Goal: Information Seeking & Learning: Learn about a topic

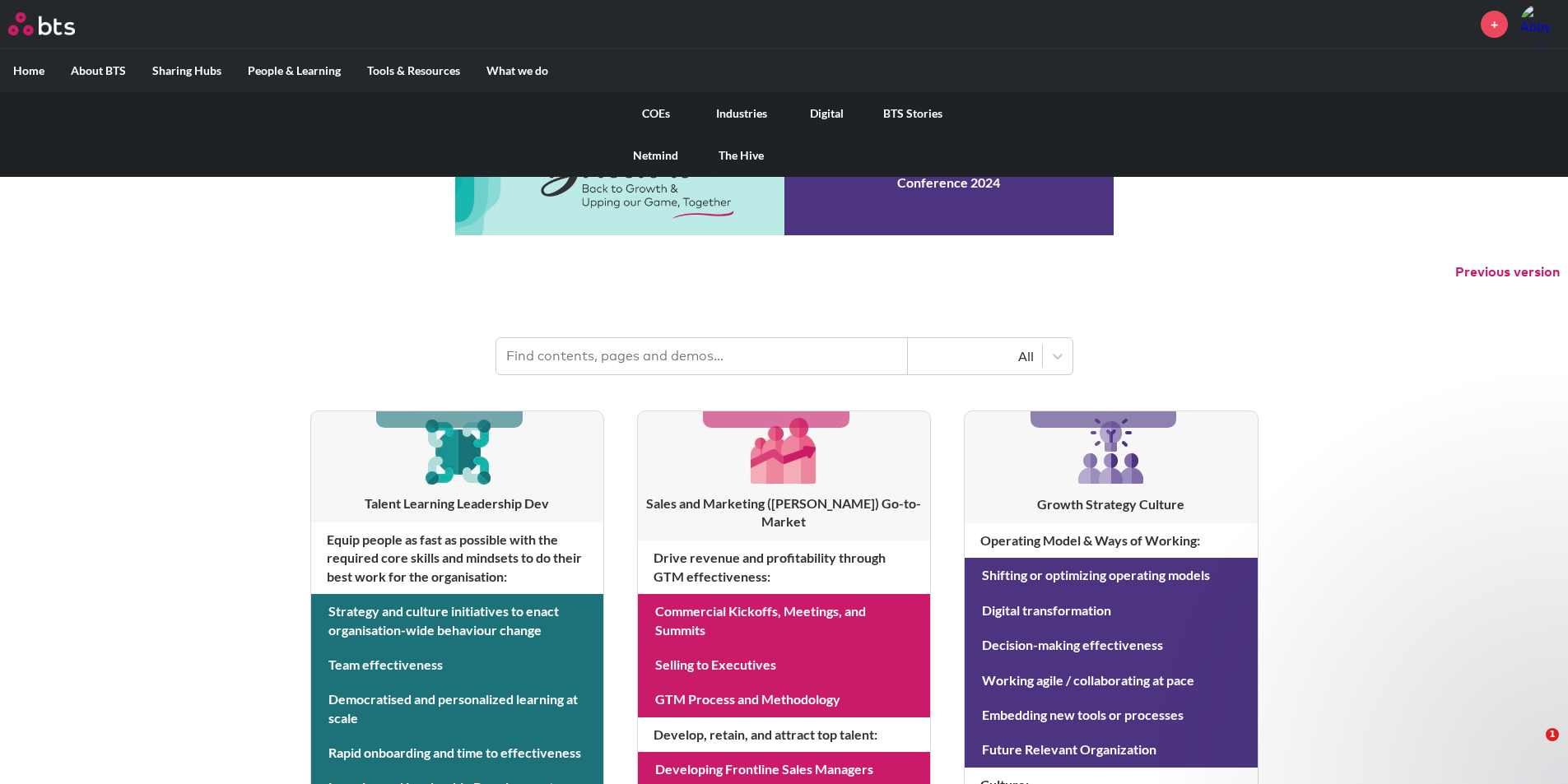
click at [665, 112] on link "COEs" at bounding box center [656, 113] width 86 height 43
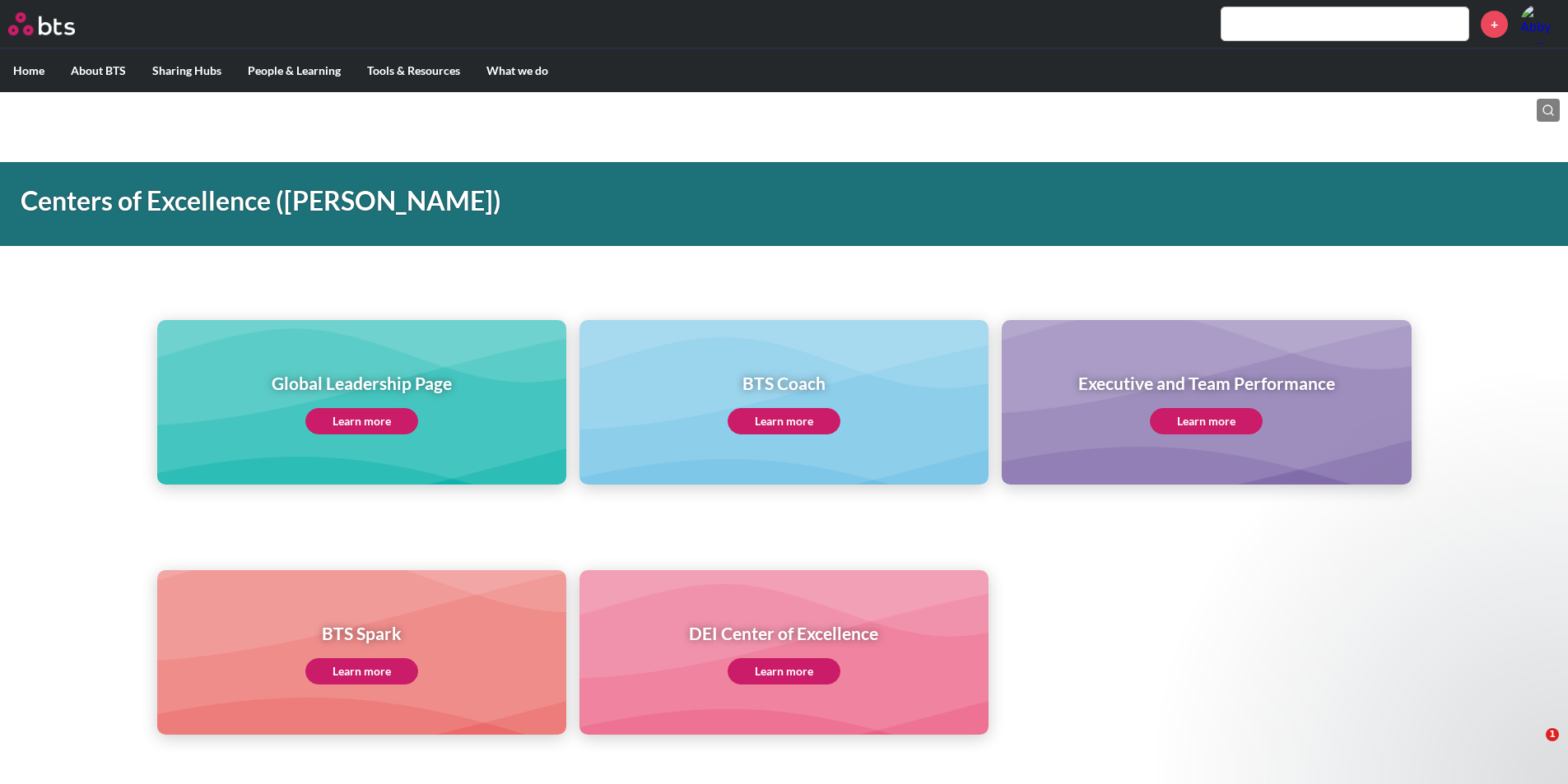
click at [343, 414] on link "Learn more" at bounding box center [362, 421] width 113 height 27
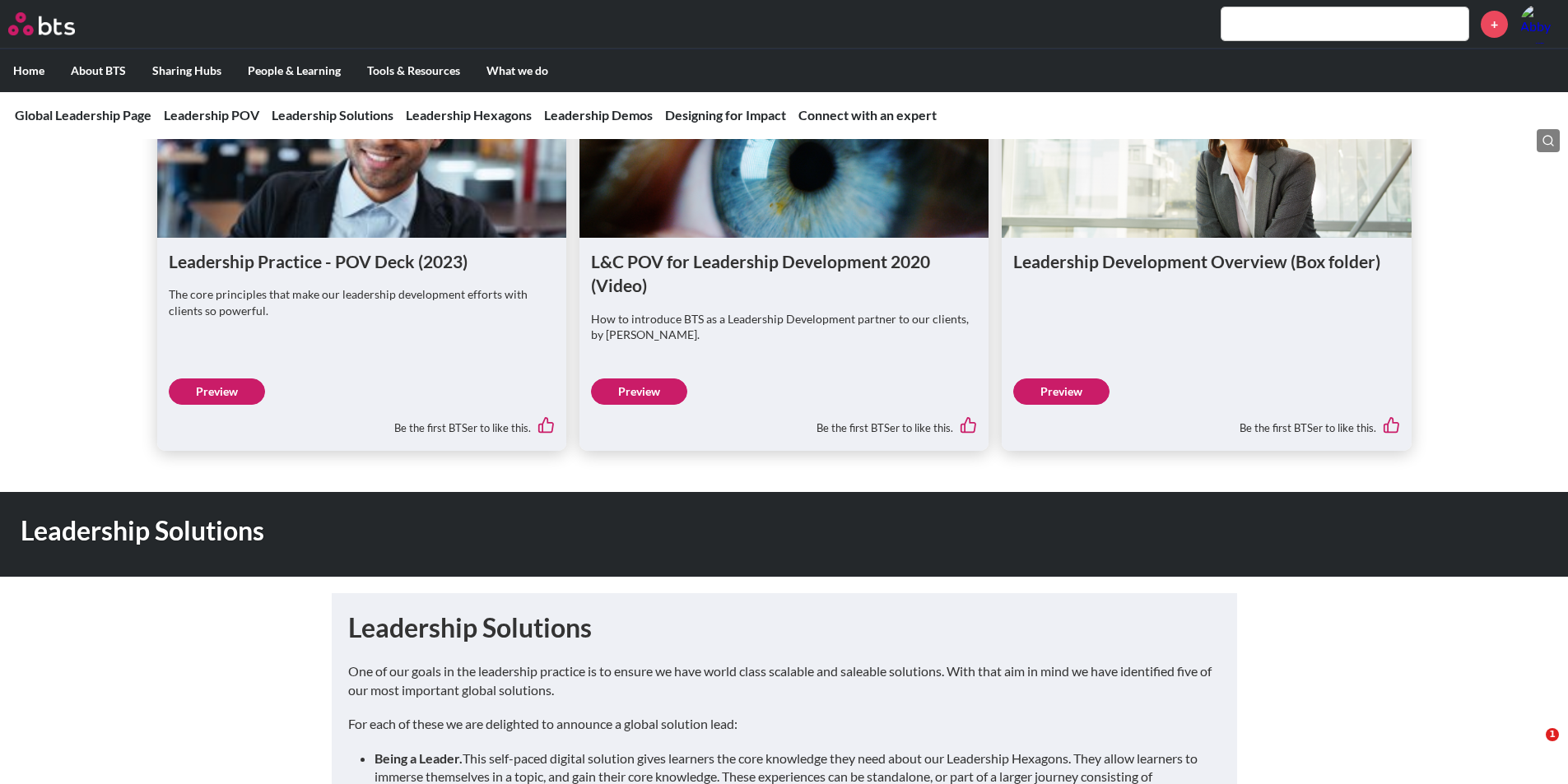
scroll to position [1152, 0]
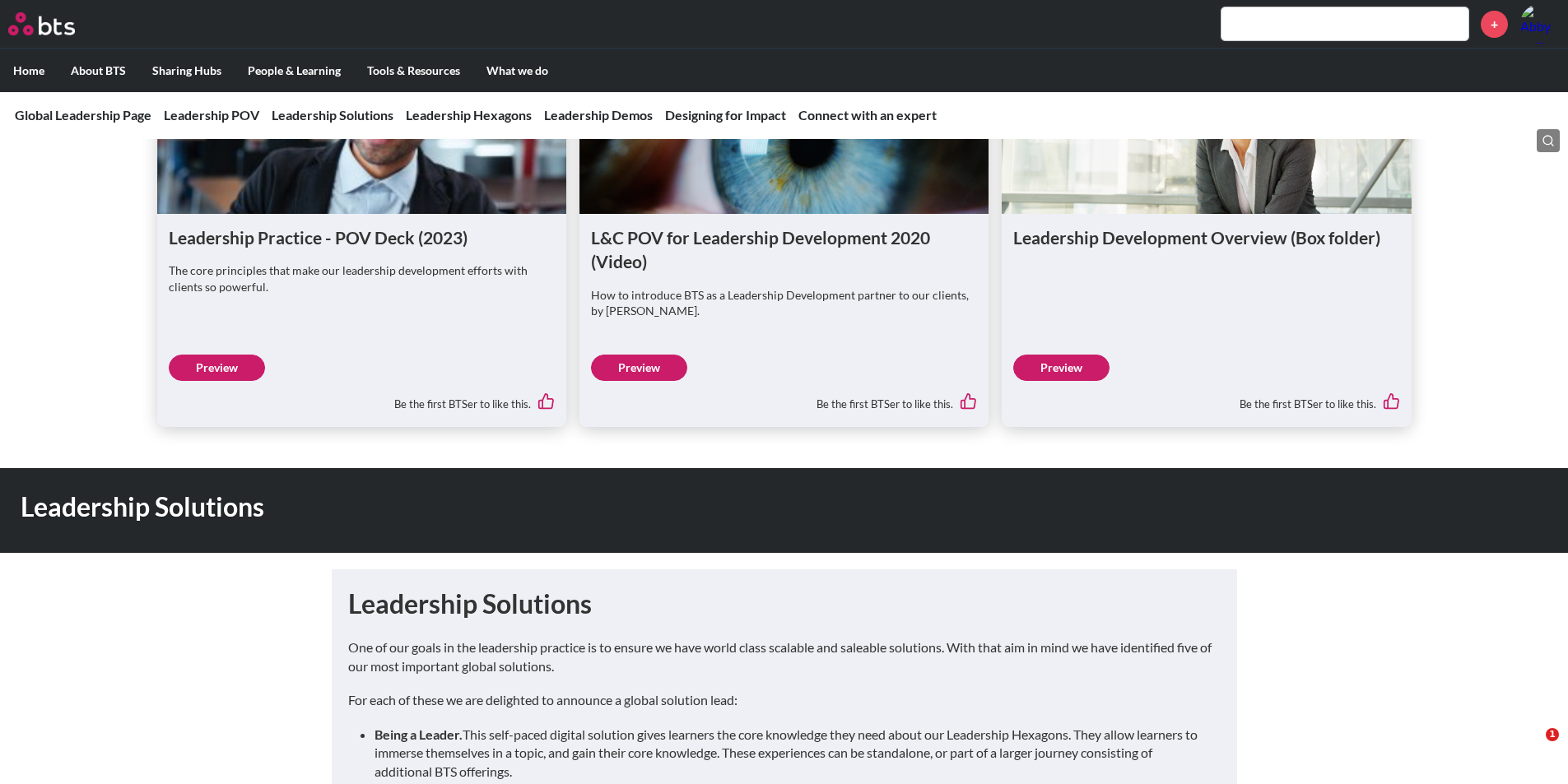
click at [196, 371] on link "Preview" at bounding box center [216, 368] width 96 height 27
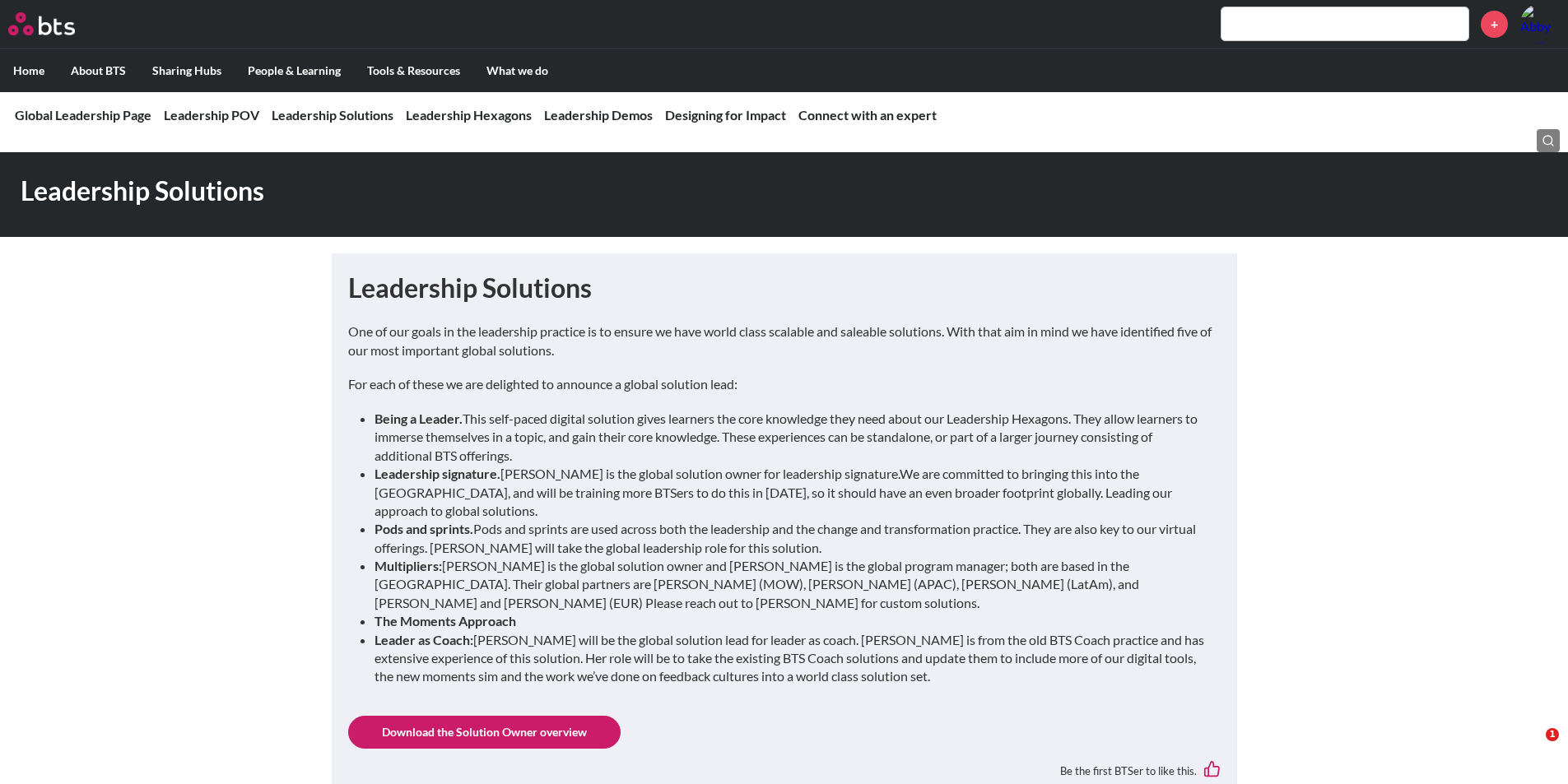
scroll to position [1482, 0]
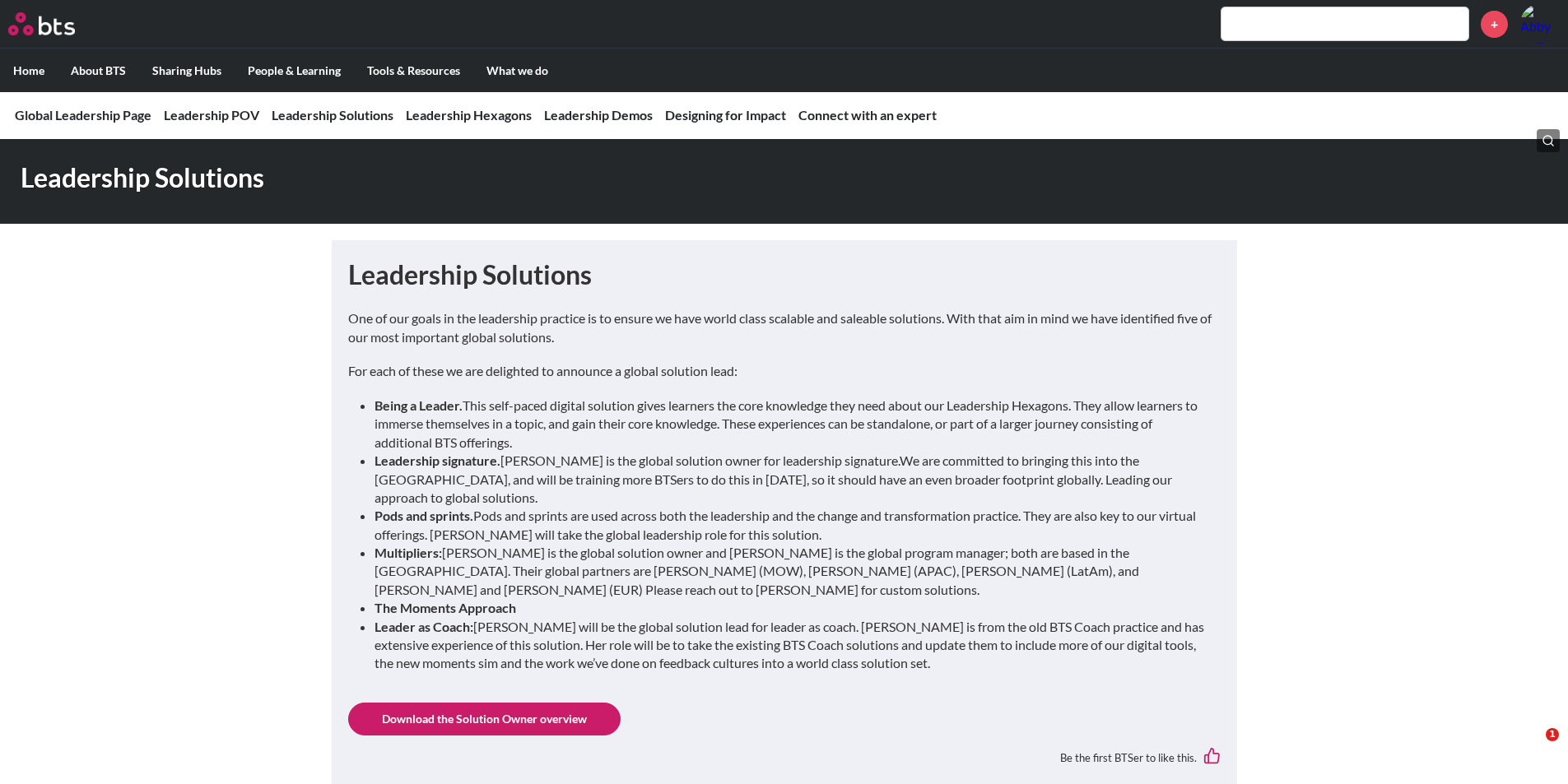
click at [1290, 26] on input "text" at bounding box center [1344, 23] width 247 height 33
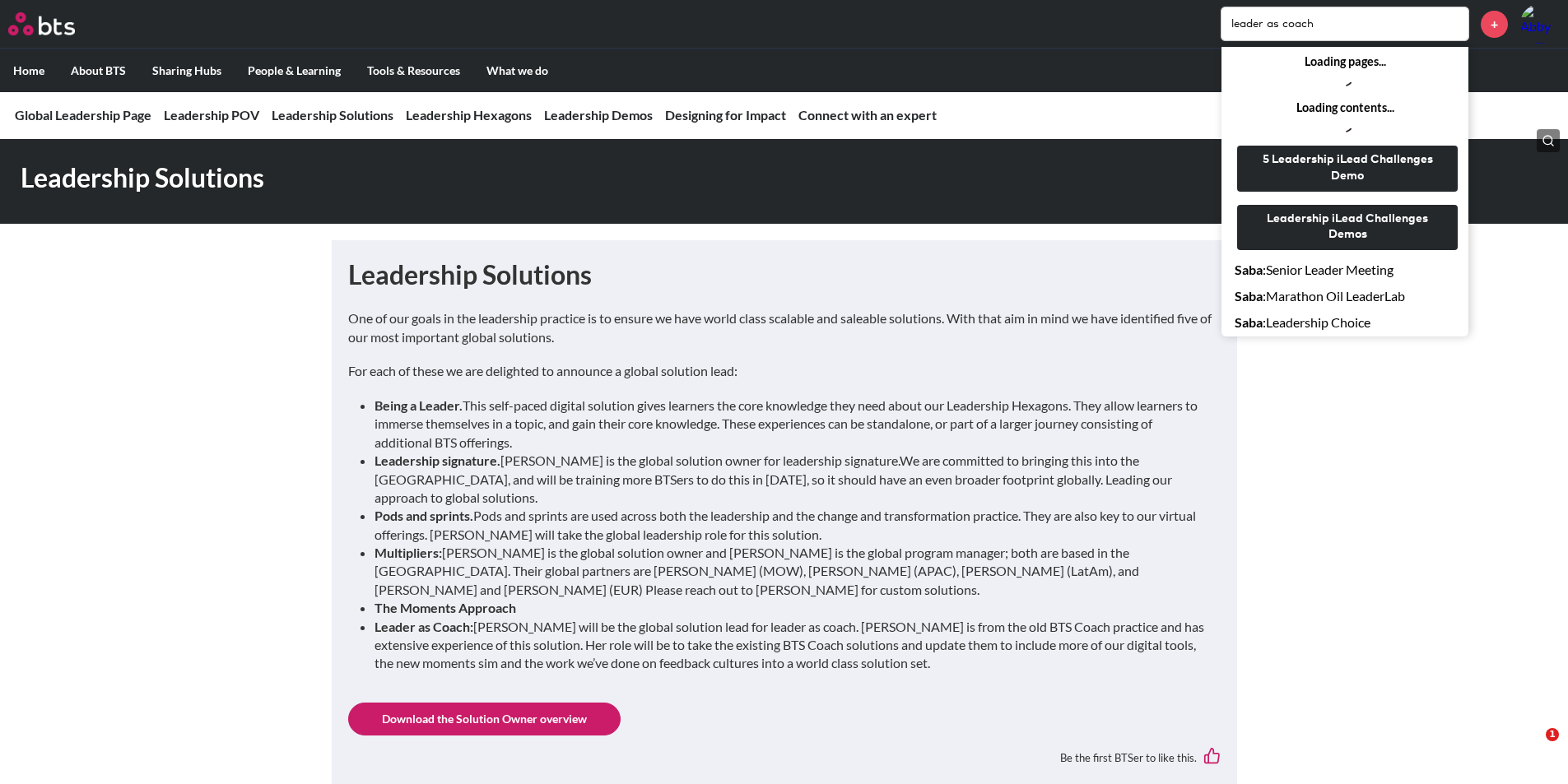
type input "leader as coach"
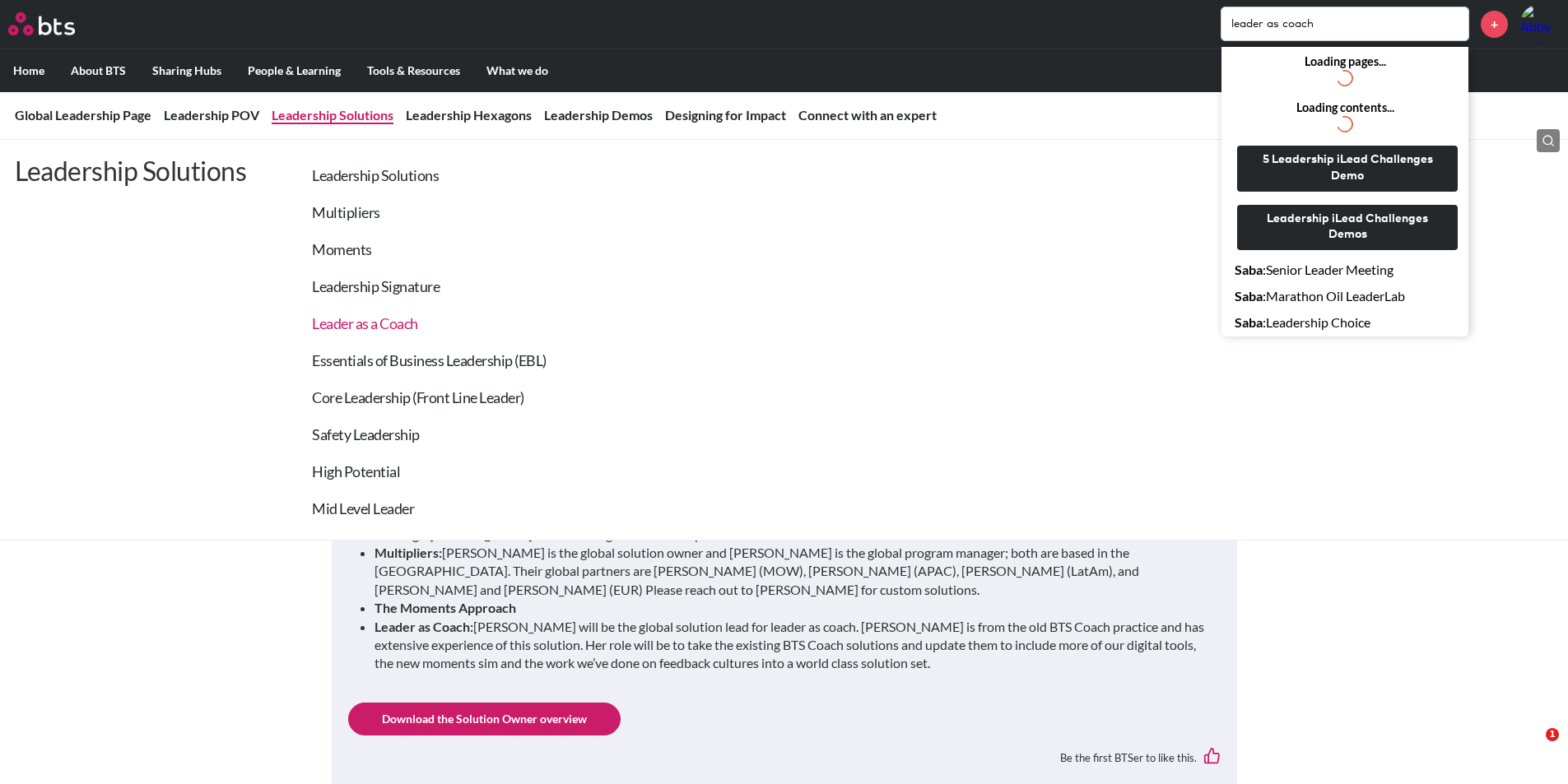
click at [349, 325] on link "Leader as a Coach" at bounding box center [364, 323] width 106 height 18
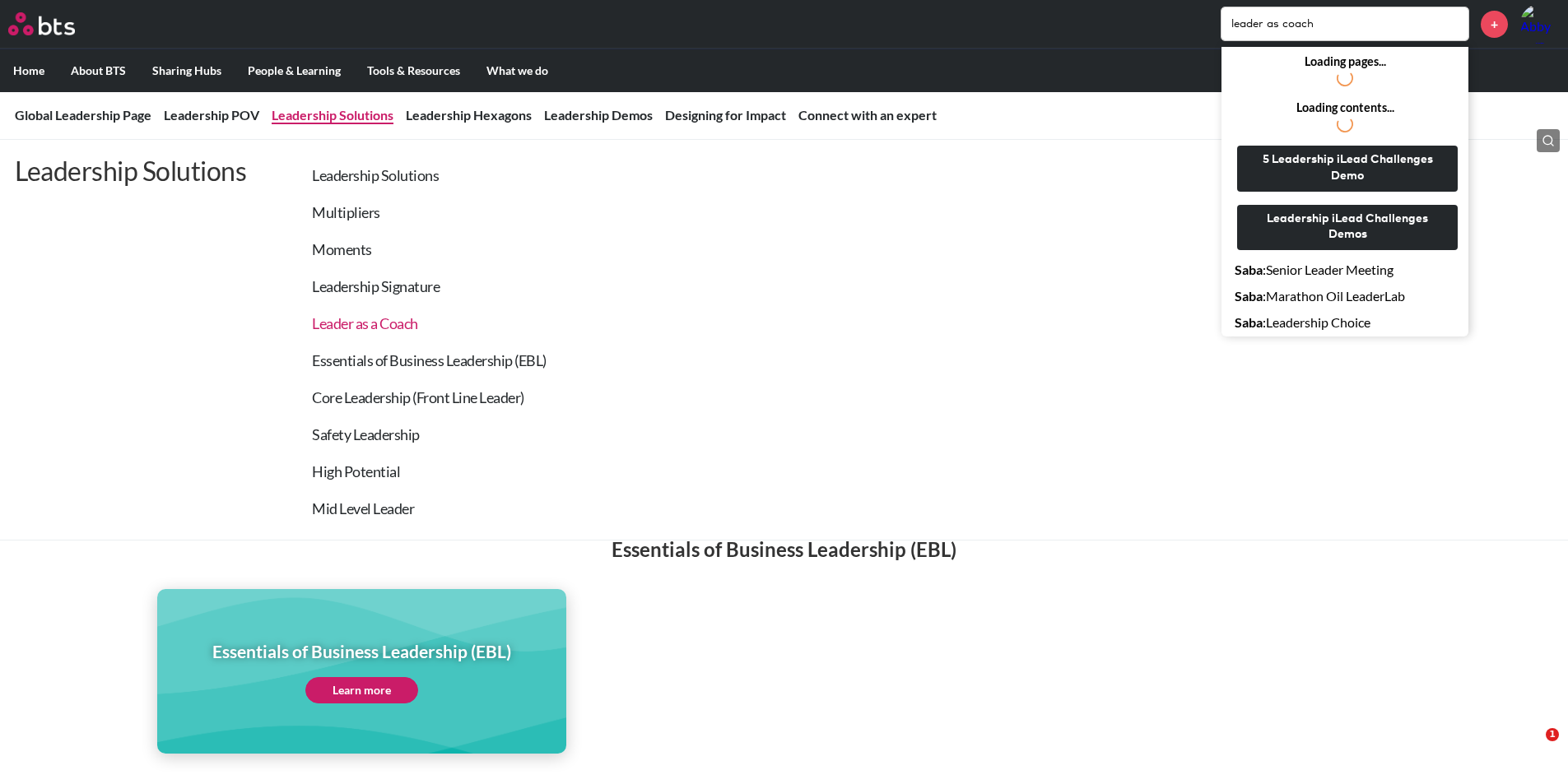
scroll to position [2905, 0]
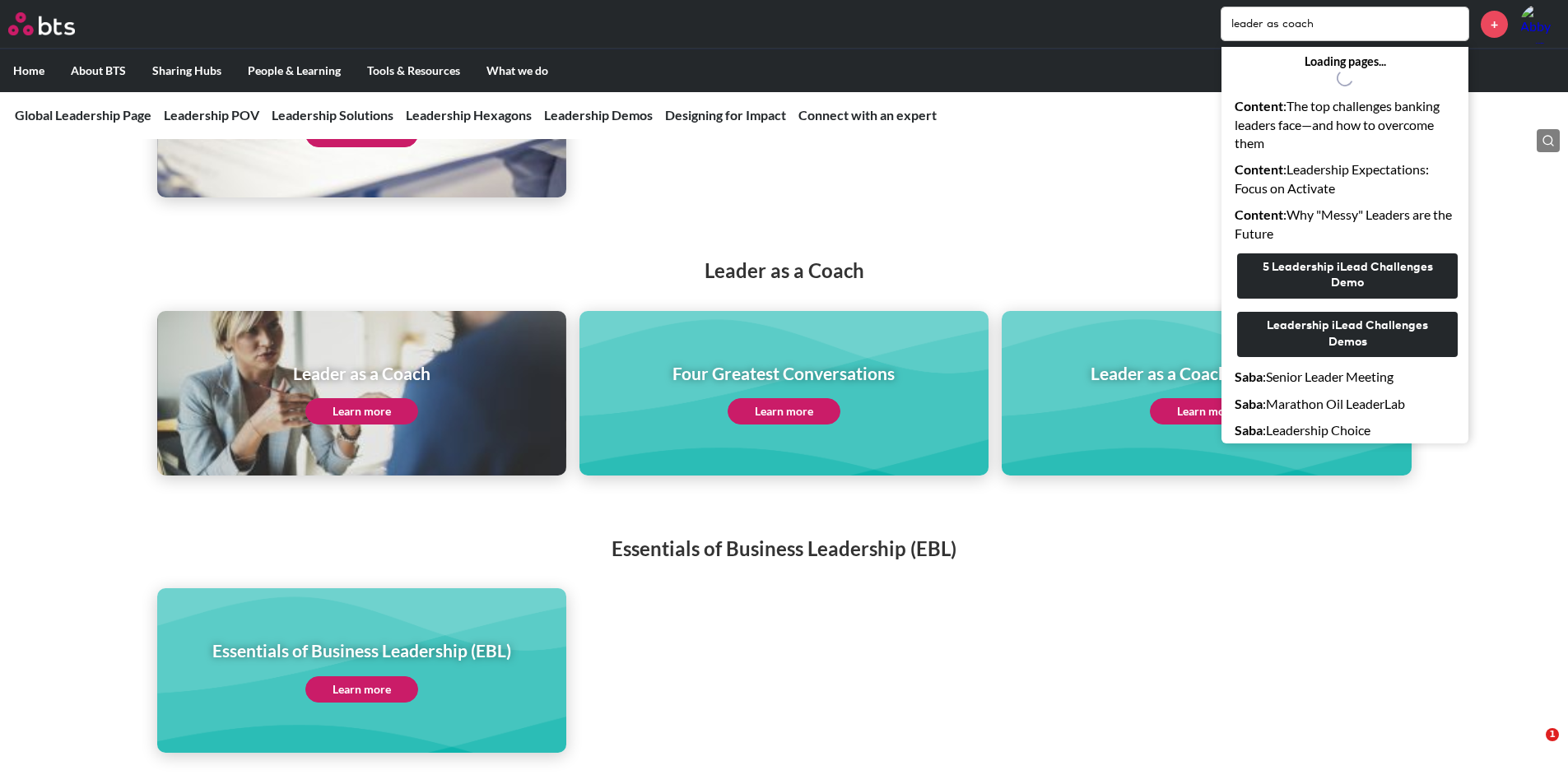
click at [352, 398] on link "Learn more" at bounding box center [362, 412] width 113 height 27
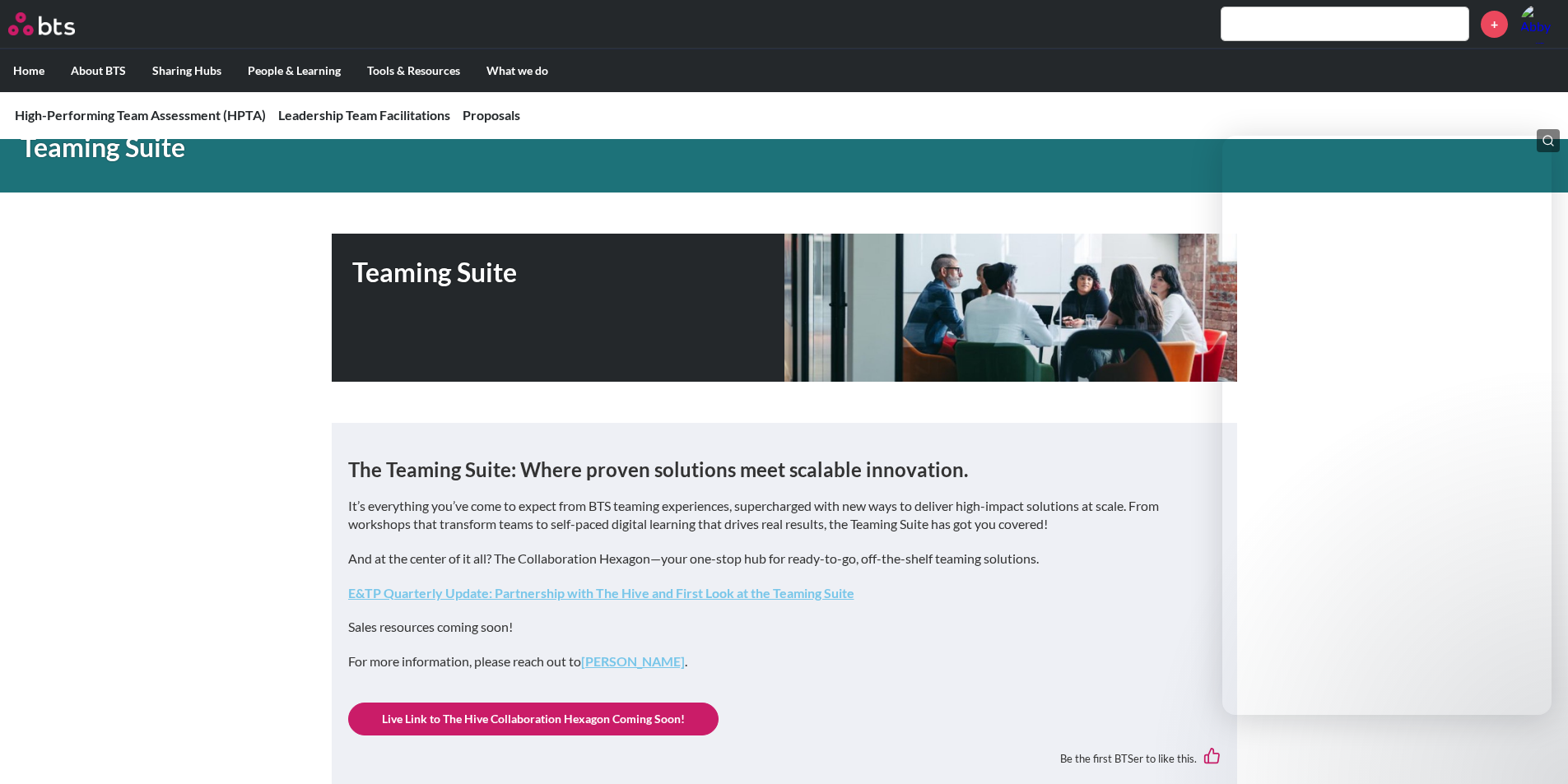
scroll to position [165, 0]
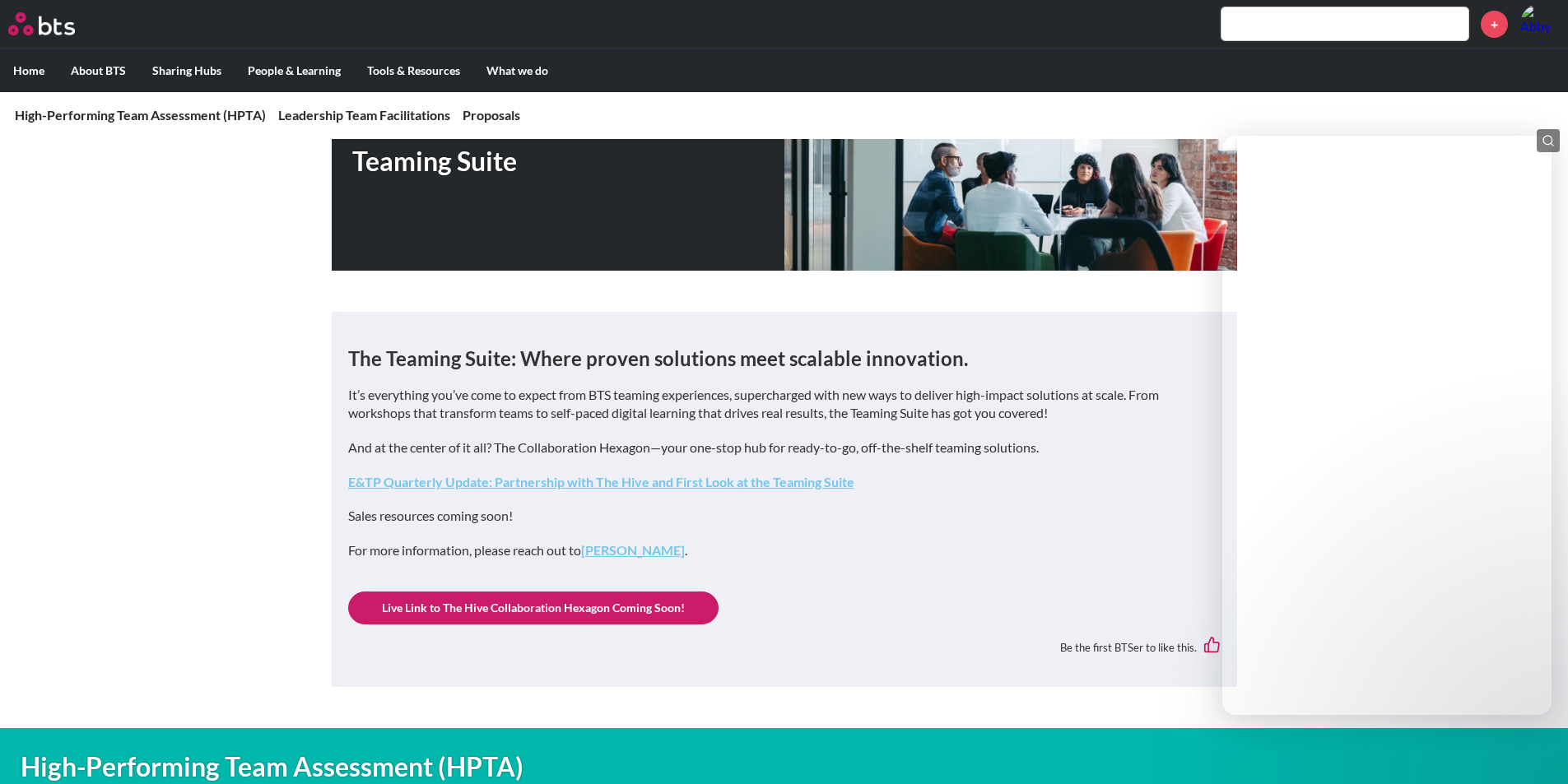
click at [392, 484] on link "E&TP Quarterly Update: Partnership with The Hive and First Look at the Teaming …" at bounding box center [601, 482] width 506 height 16
click at [888, 644] on div "Be the first BTSer to like this." at bounding box center [784, 647] width 872 height 45
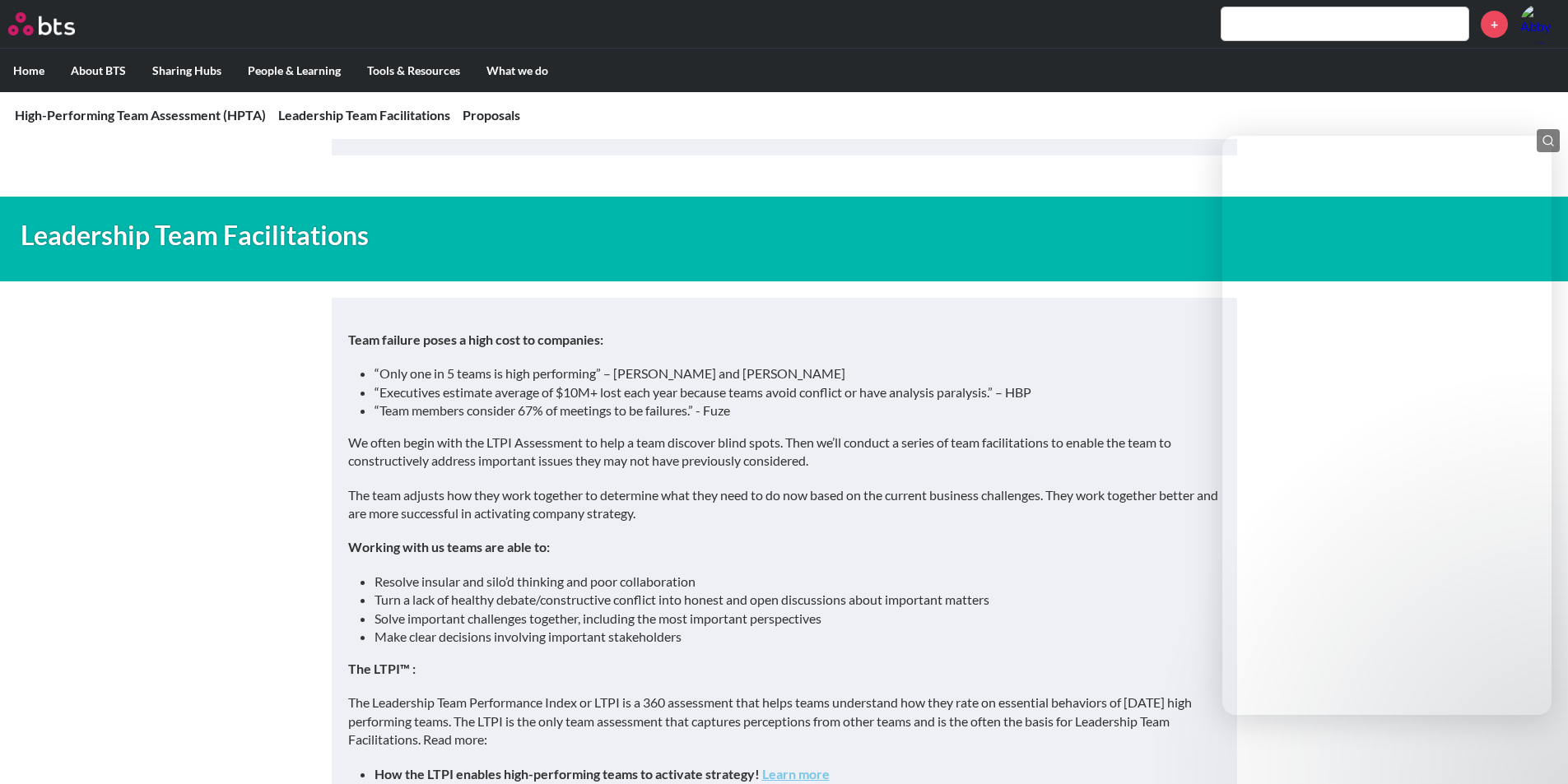
scroll to position [1399, 0]
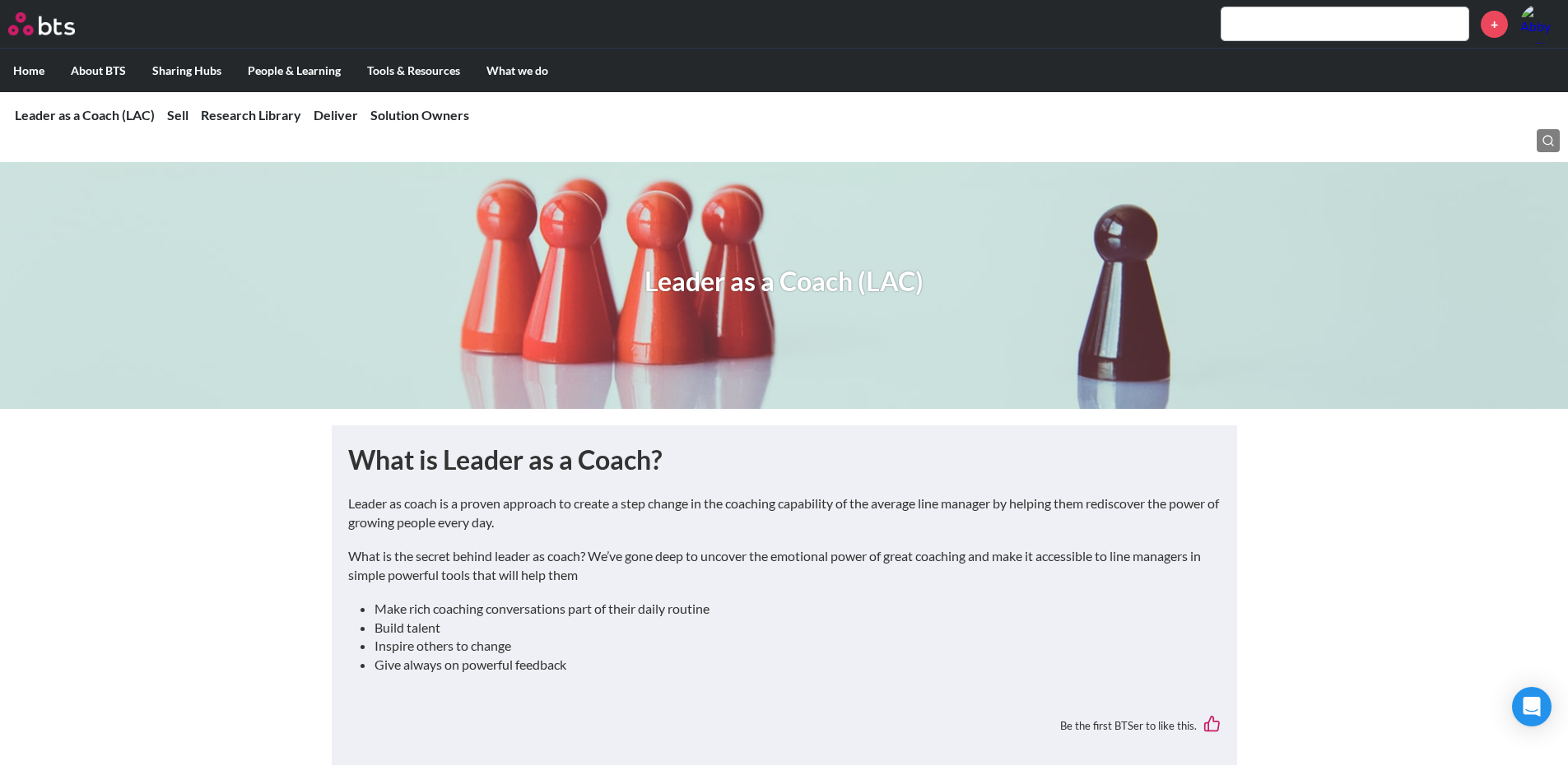
click at [524, 599] on div "Leader as coach is a proven approach to create a step change in the coaching ca…" at bounding box center [784, 591] width 872 height 192
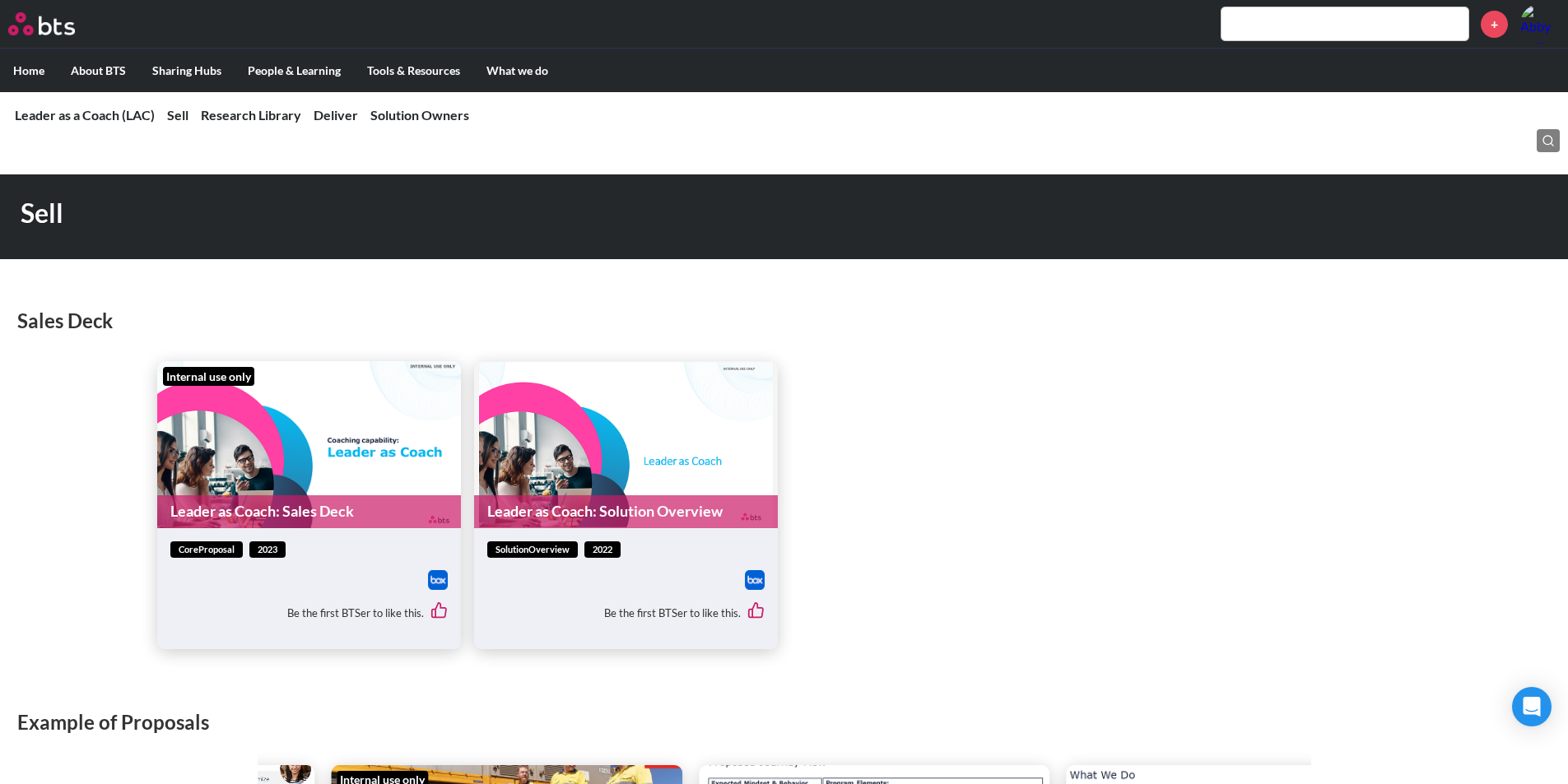
scroll to position [658, 0]
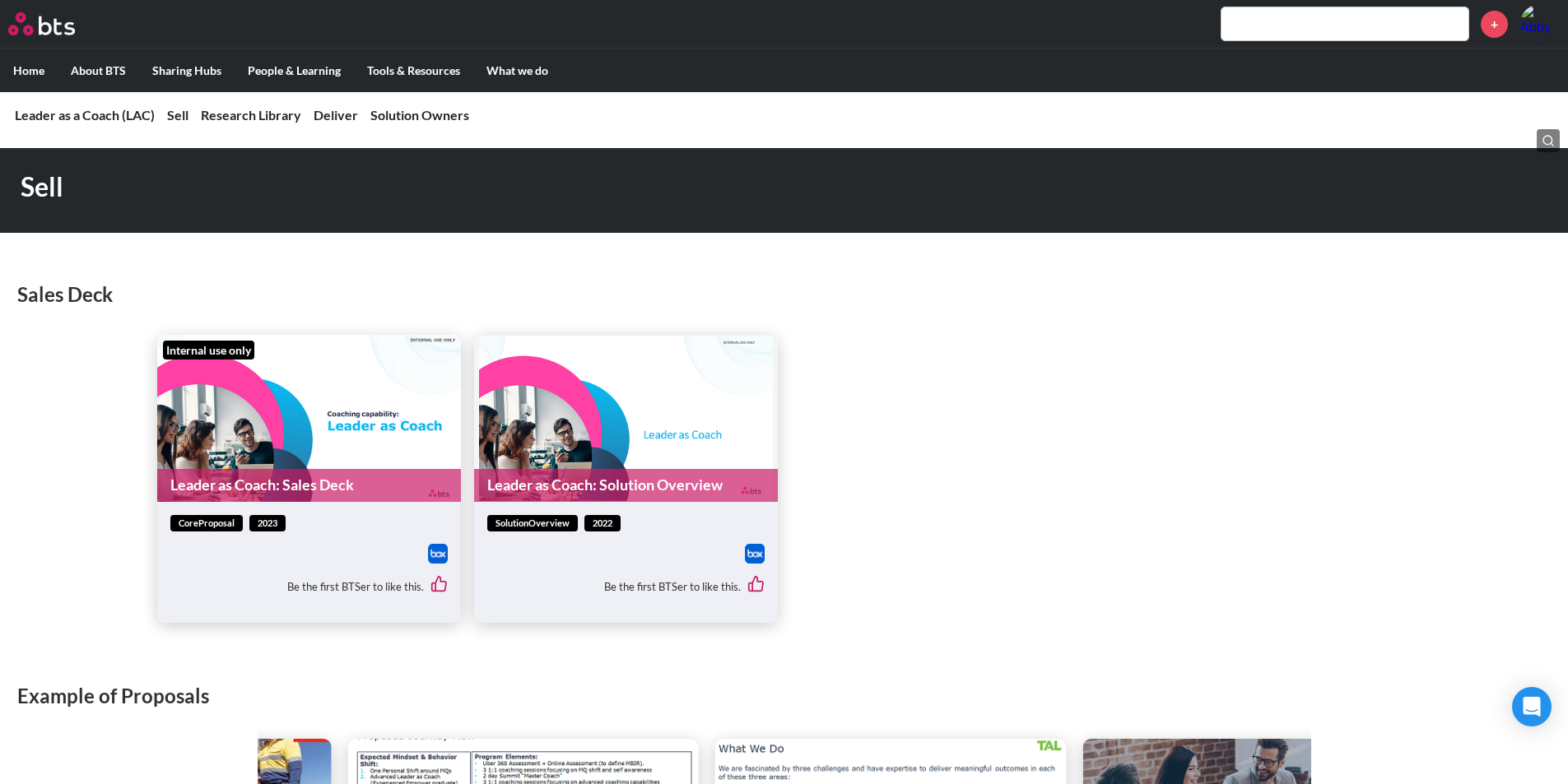
click at [337, 485] on link "Leader as Coach: Sales Deck" at bounding box center [308, 486] width 304 height 32
